Goal: Navigation & Orientation: Find specific page/section

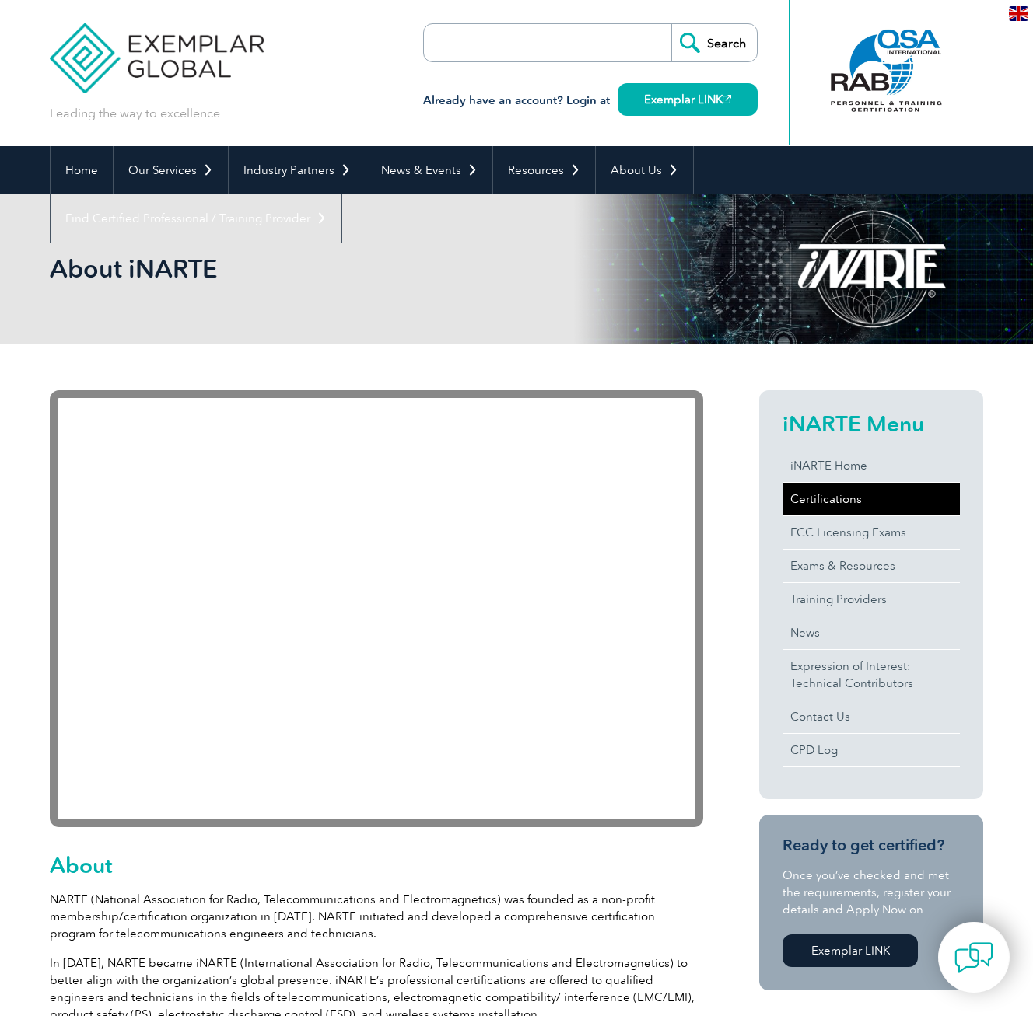
click at [835, 498] on link "Certifications" at bounding box center [870, 499] width 177 height 33
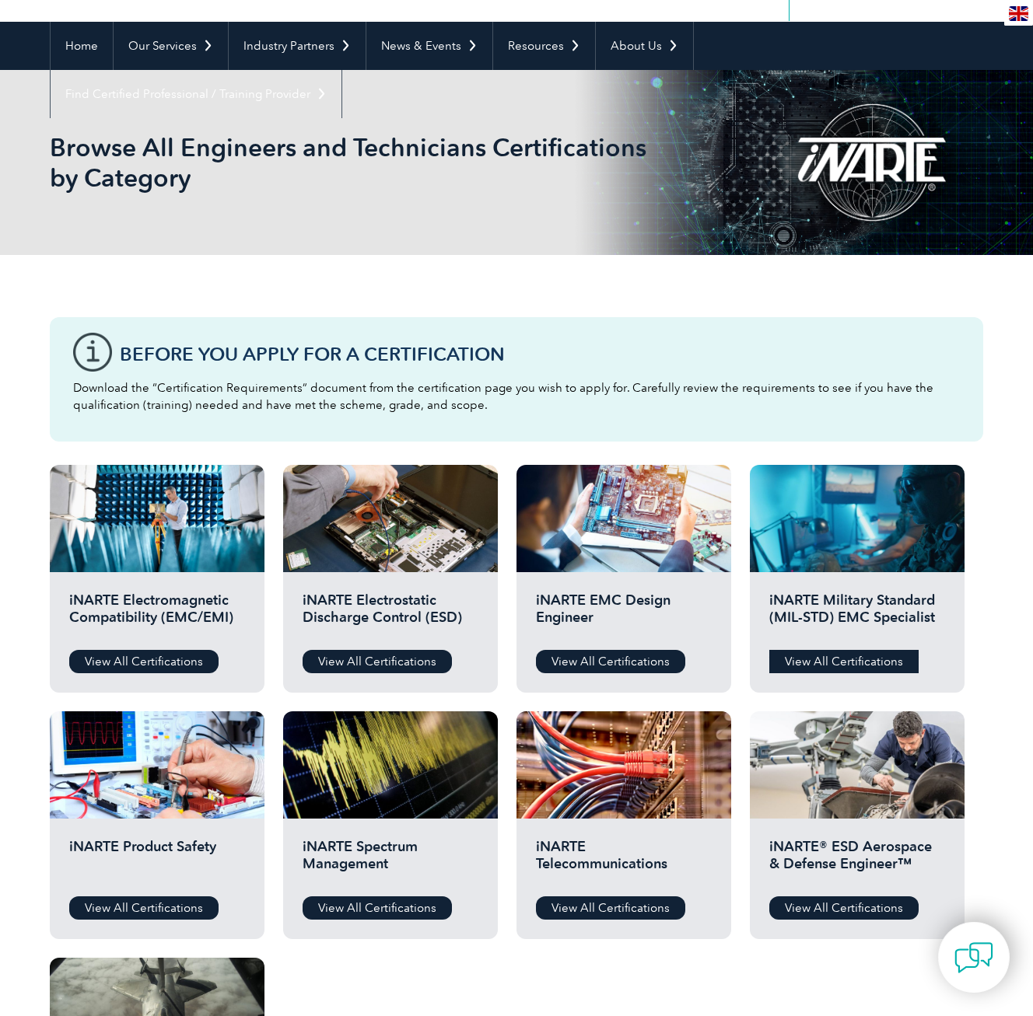
scroll to position [117, 0]
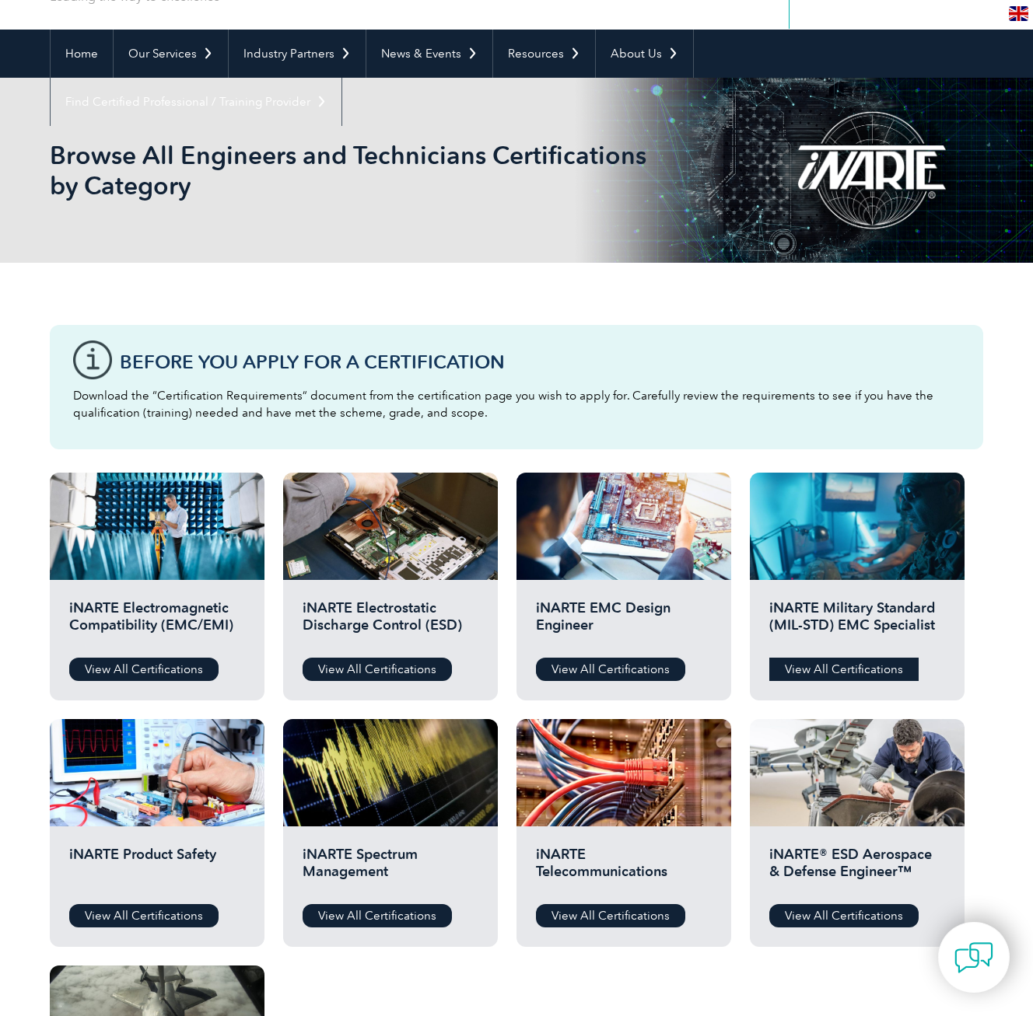
click at [878, 663] on link "View All Certifications" at bounding box center [843, 669] width 149 height 23
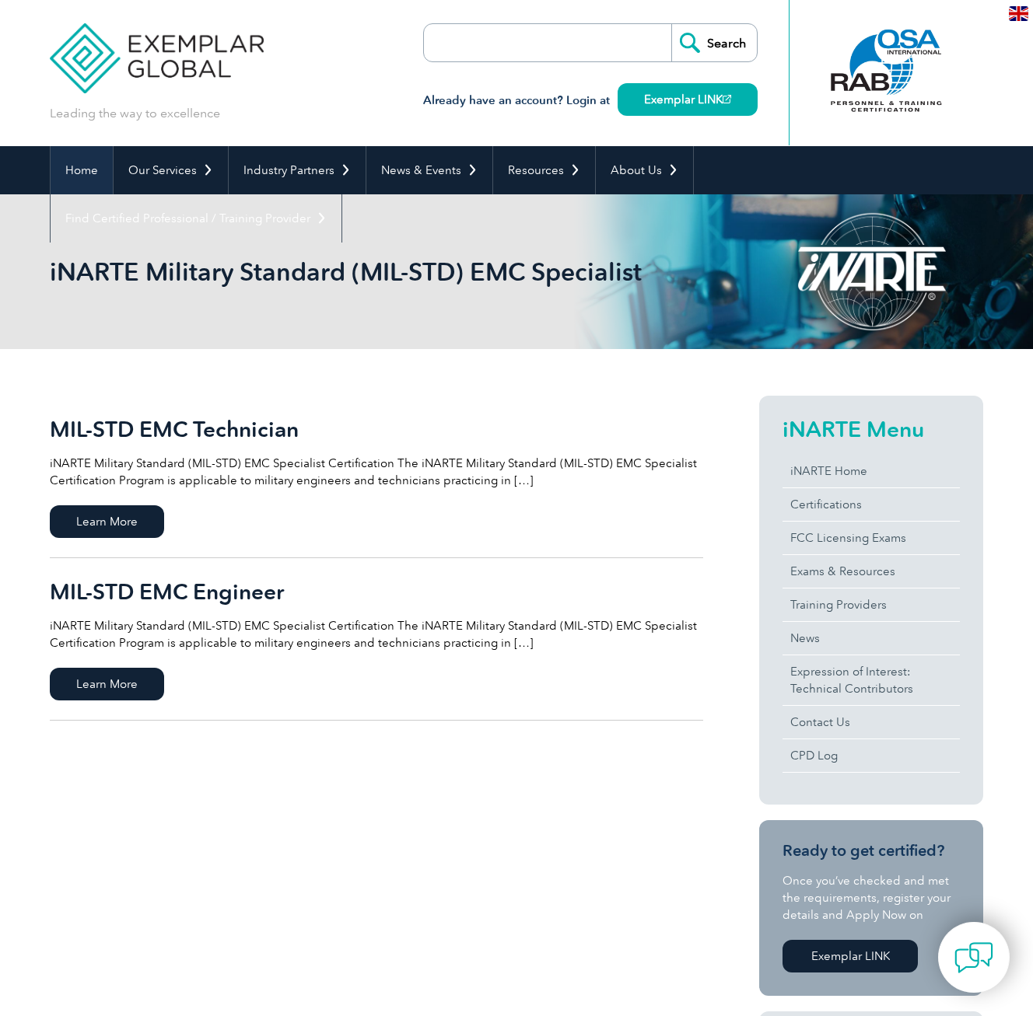
click at [75, 167] on link "Home" at bounding box center [82, 170] width 62 height 48
